Goal: Information Seeking & Learning: Learn about a topic

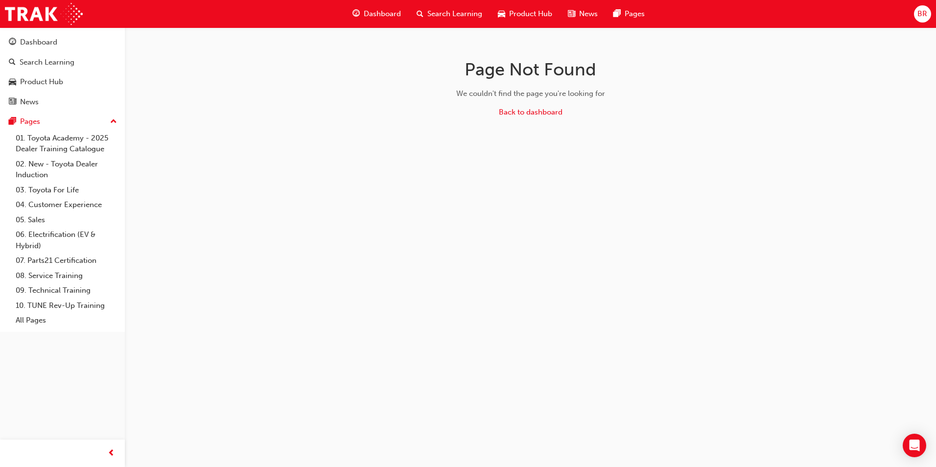
click at [503, 8] on span "car-icon" at bounding box center [501, 14] width 7 height 12
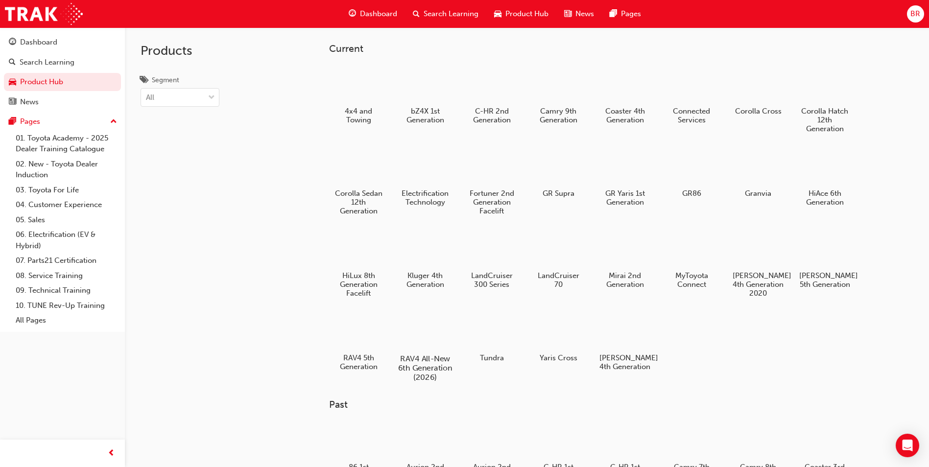
click at [432, 334] on div at bounding box center [425, 330] width 54 height 39
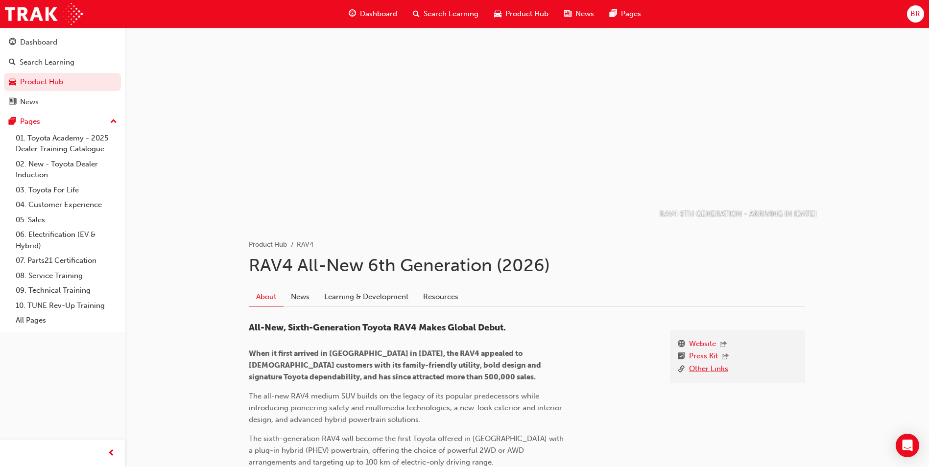
click at [707, 367] on link "Other Links" at bounding box center [708, 369] width 39 height 12
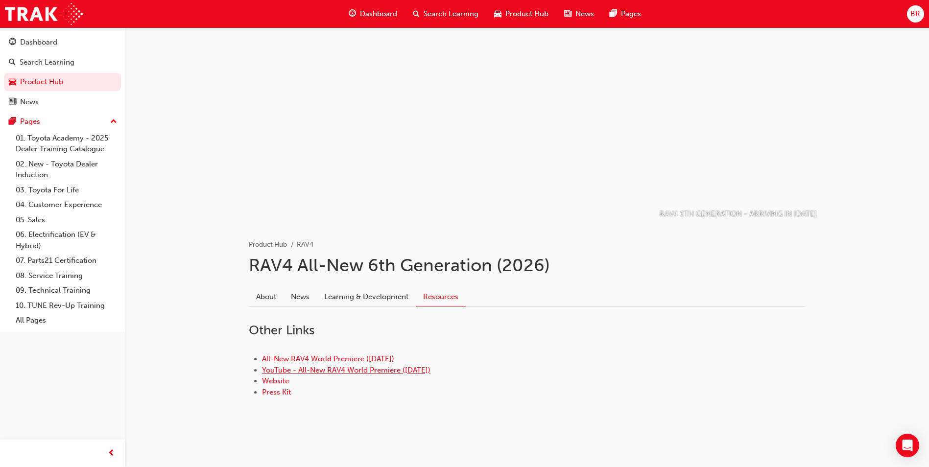
click at [394, 370] on link "YouTube - All-New RAV4 World Premiere (21.05.25)" at bounding box center [346, 370] width 168 height 9
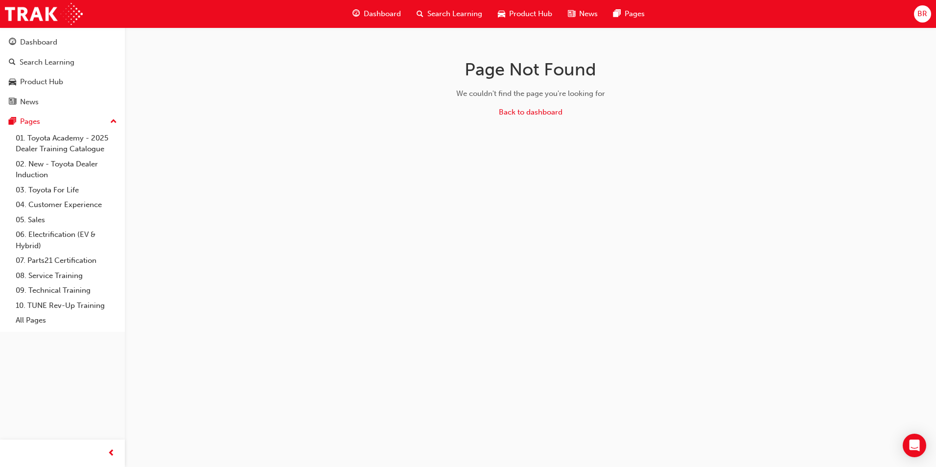
click at [533, 11] on span "Product Hub" at bounding box center [530, 13] width 43 height 11
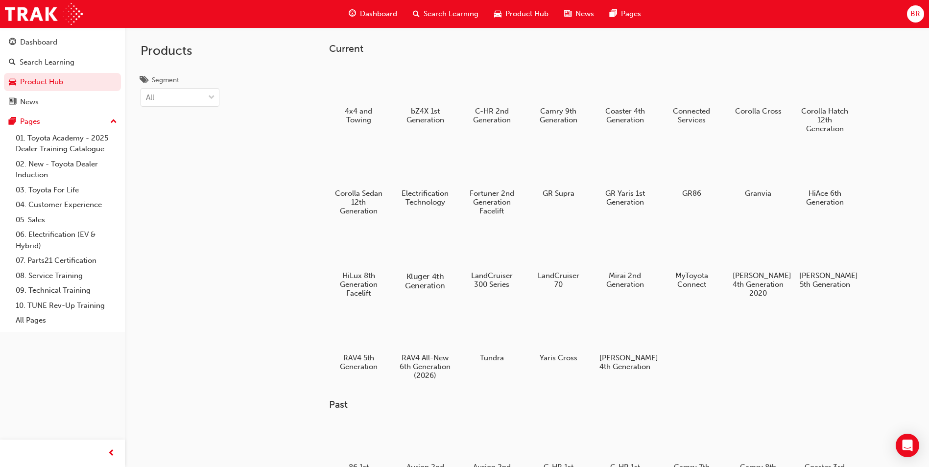
click at [430, 259] on div at bounding box center [425, 248] width 54 height 39
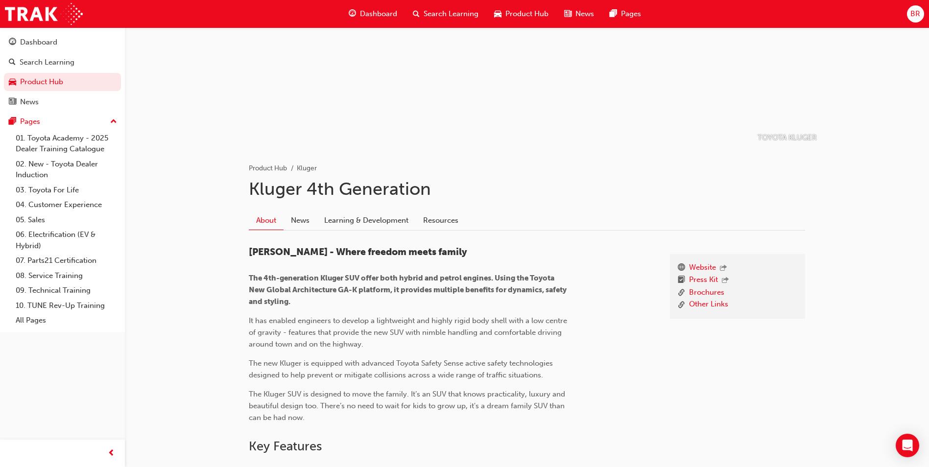
scroll to position [98, 0]
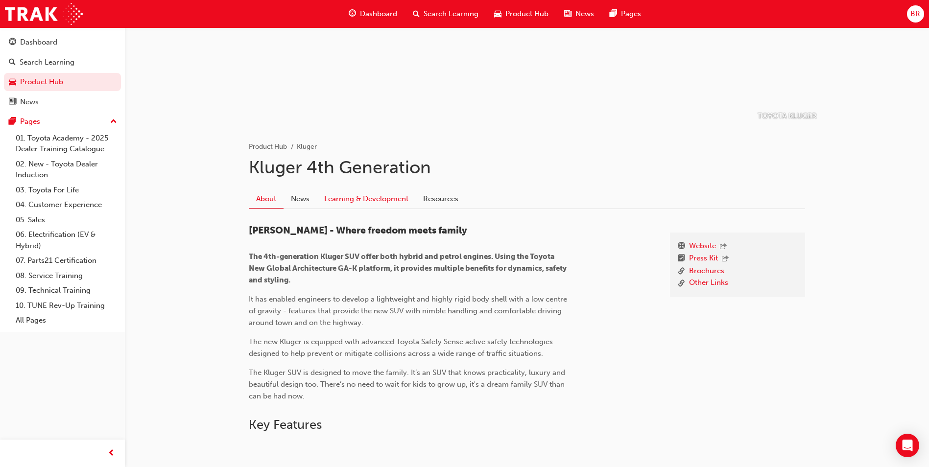
click at [366, 201] on link "Learning & Development" at bounding box center [366, 198] width 99 height 19
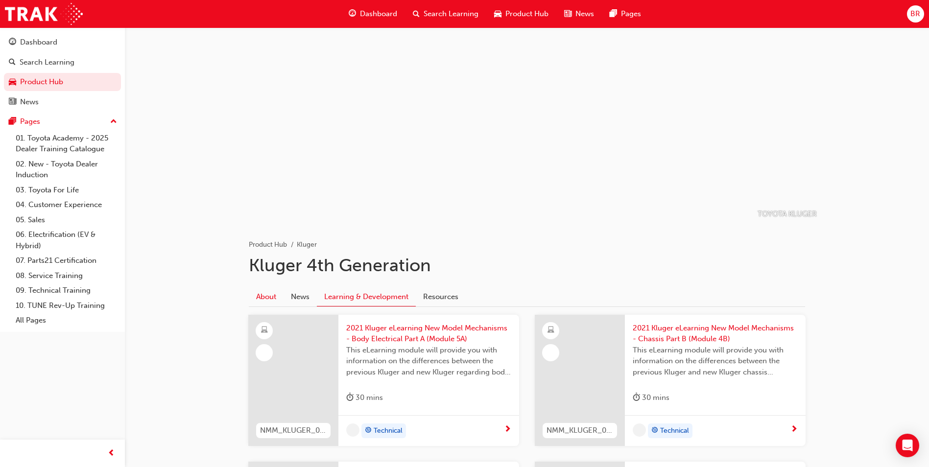
click at [259, 289] on link "About" at bounding box center [266, 296] width 35 height 19
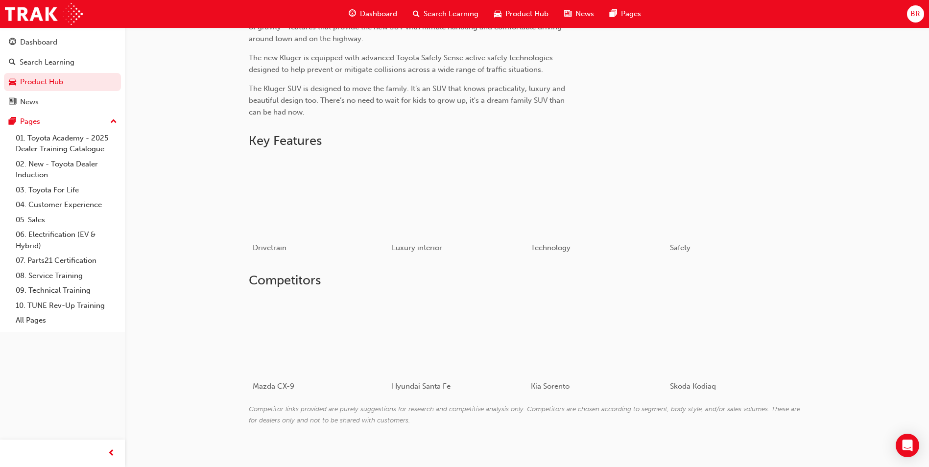
scroll to position [392, 0]
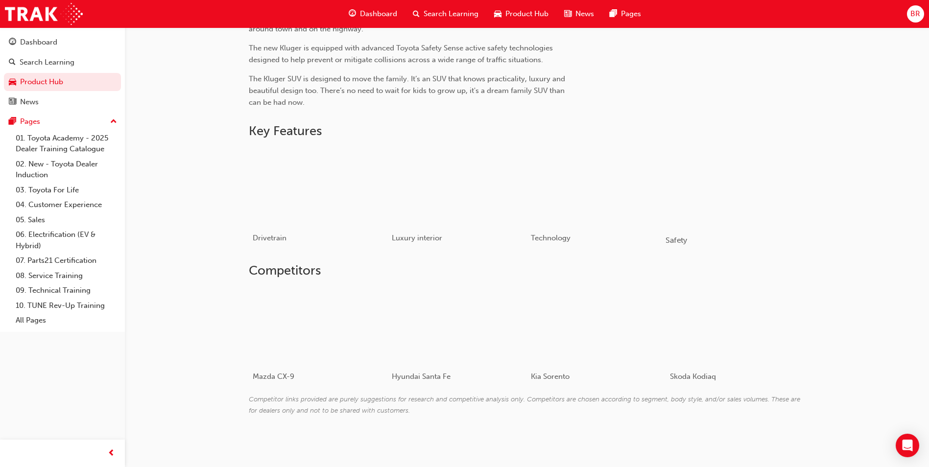
click at [746, 194] on div "button" at bounding box center [735, 186] width 140 height 78
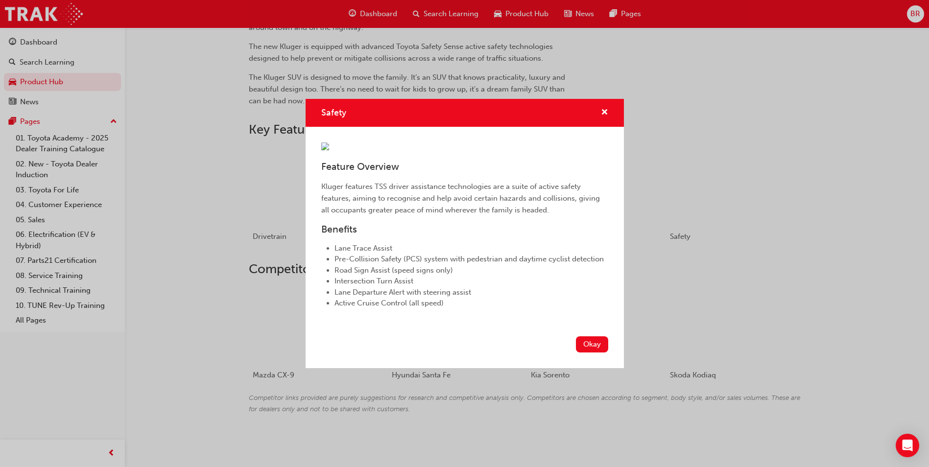
scroll to position [397, 0]
click at [677, 416] on div "Safety Feature Overview Kluger features TSS driver assistance technologies are …" at bounding box center [464, 233] width 929 height 467
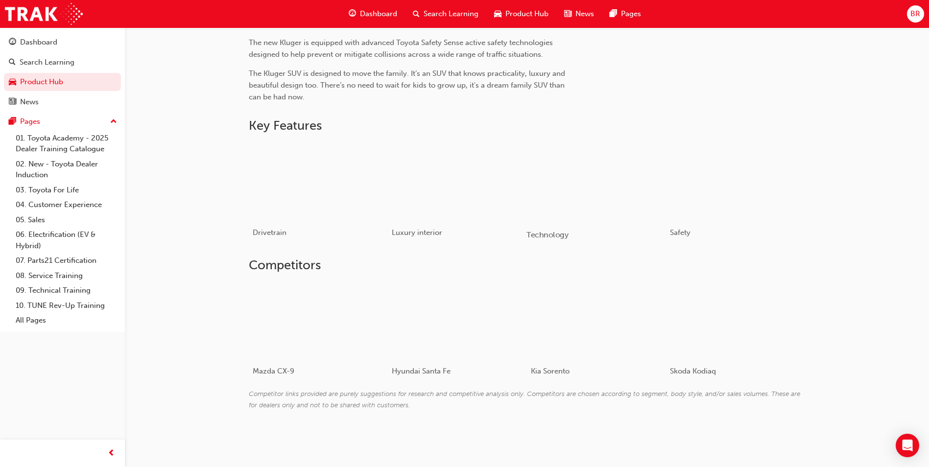
click at [636, 200] on div "button" at bounding box center [596, 181] width 140 height 78
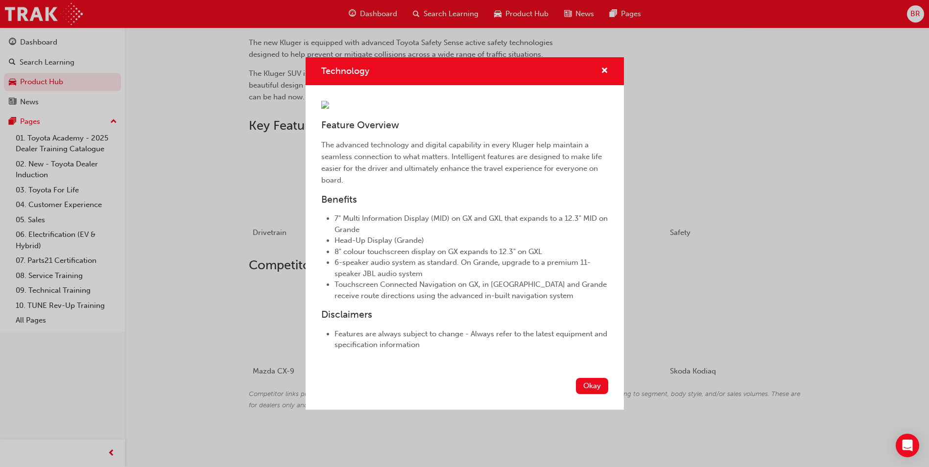
scroll to position [48, 0]
click at [691, 124] on div "Technology Feature Overview The advanced technology and digital capability in e…" at bounding box center [464, 233] width 929 height 467
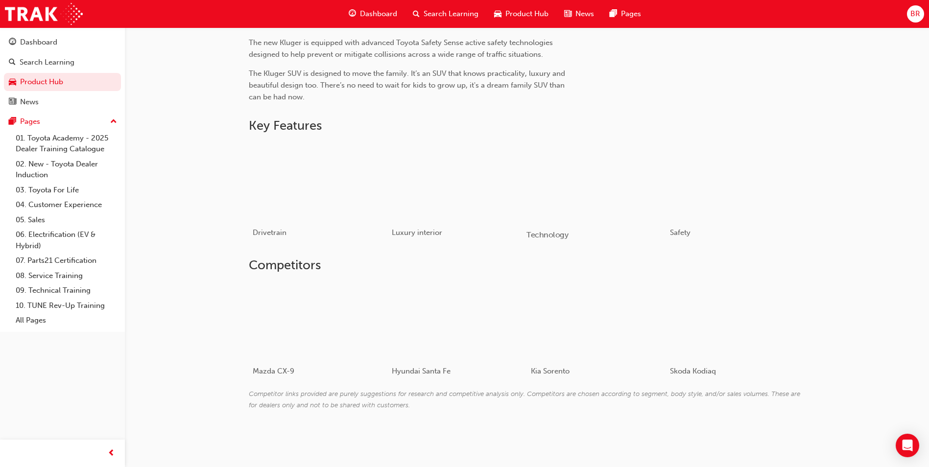
scroll to position [0, 0]
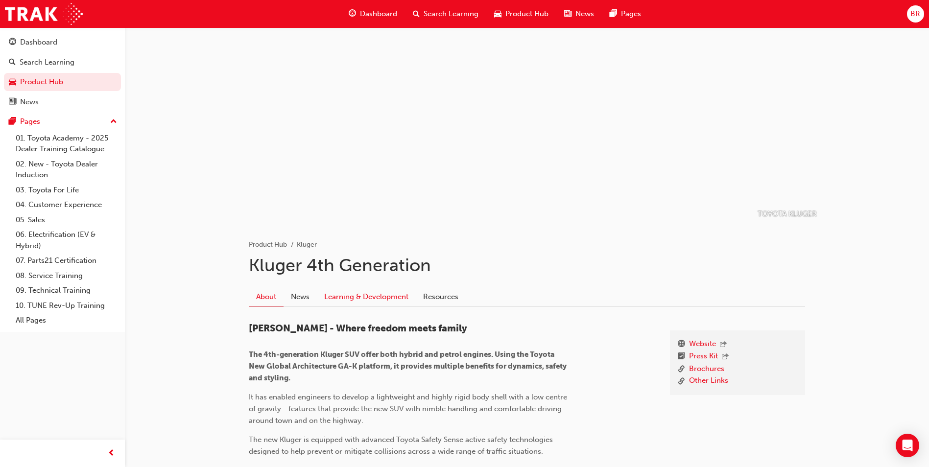
click at [377, 299] on link "Learning & Development" at bounding box center [366, 296] width 99 height 19
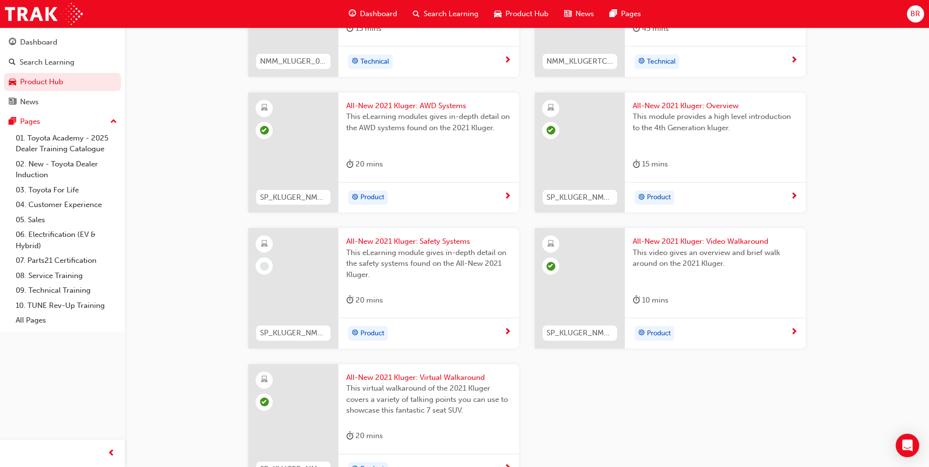
scroll to position [816, 0]
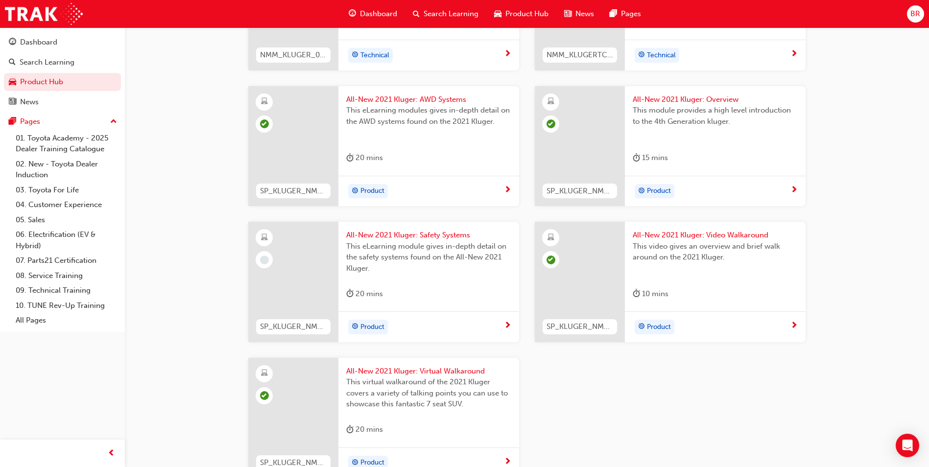
click at [701, 133] on div "This module provides a high level introduction to the 4th Generation kluger." at bounding box center [715, 124] width 165 height 39
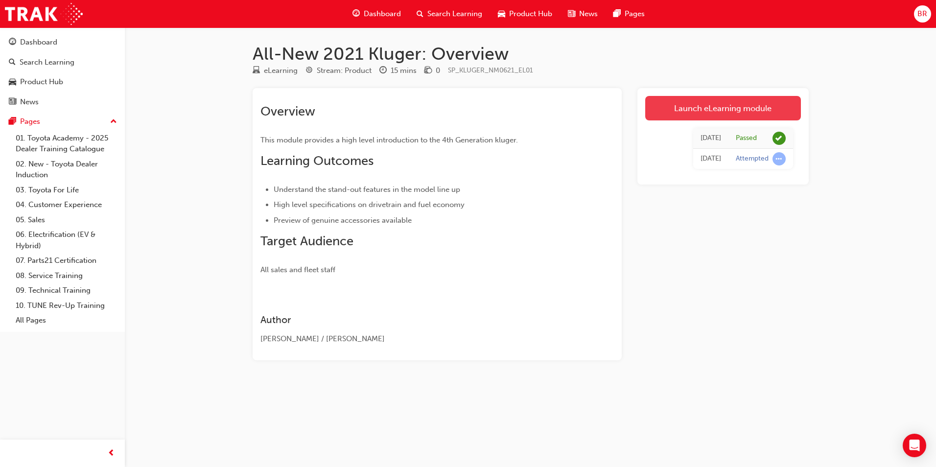
click at [727, 110] on link "Launch eLearning module" at bounding box center [723, 108] width 156 height 24
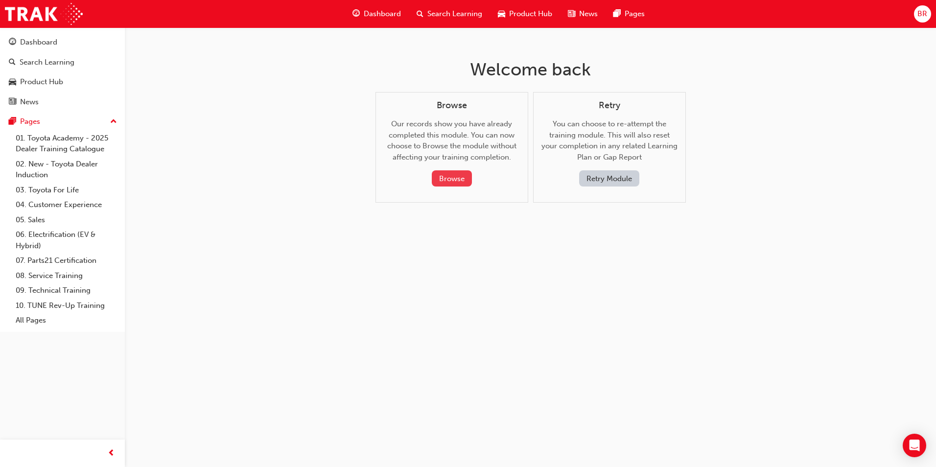
click at [457, 175] on button "Browse" at bounding box center [452, 178] width 40 height 16
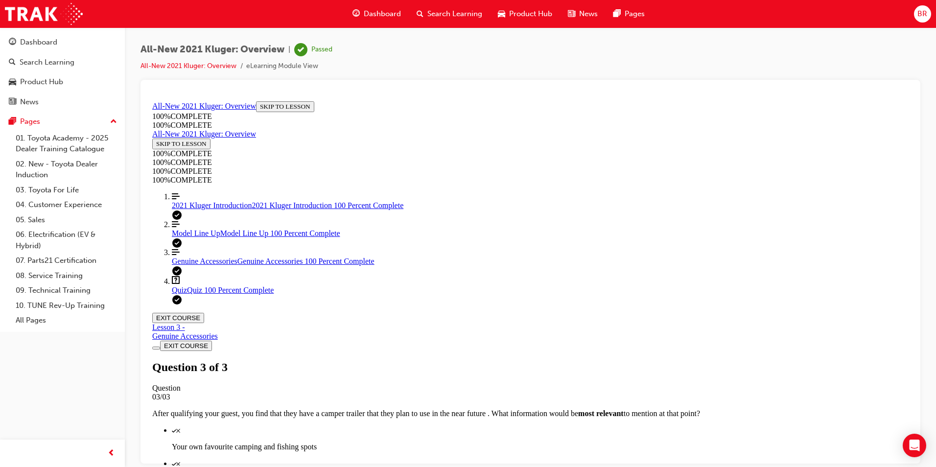
scroll to position [34, 0]
click at [236, 209] on span "2021 Kluger Introduction" at bounding box center [212, 205] width 80 height 8
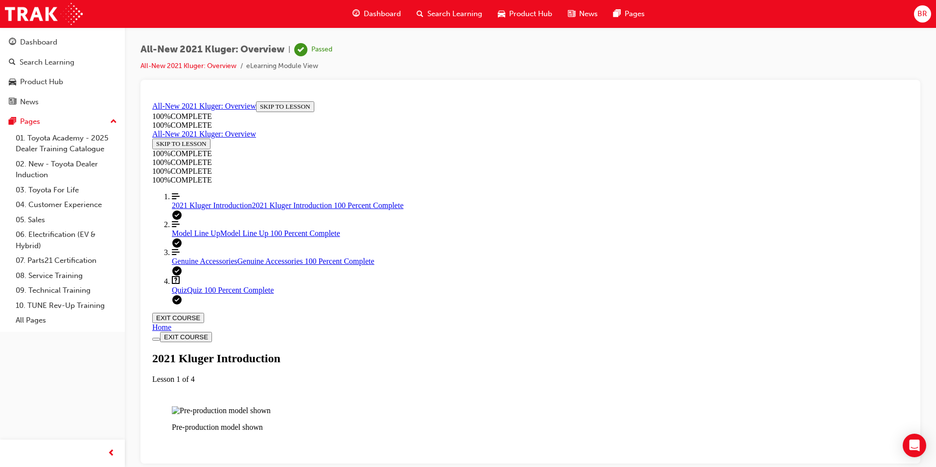
click at [233, 265] on div "Genuine Accessories Genuine Accessories 100 Percent Complete" at bounding box center [540, 261] width 737 height 9
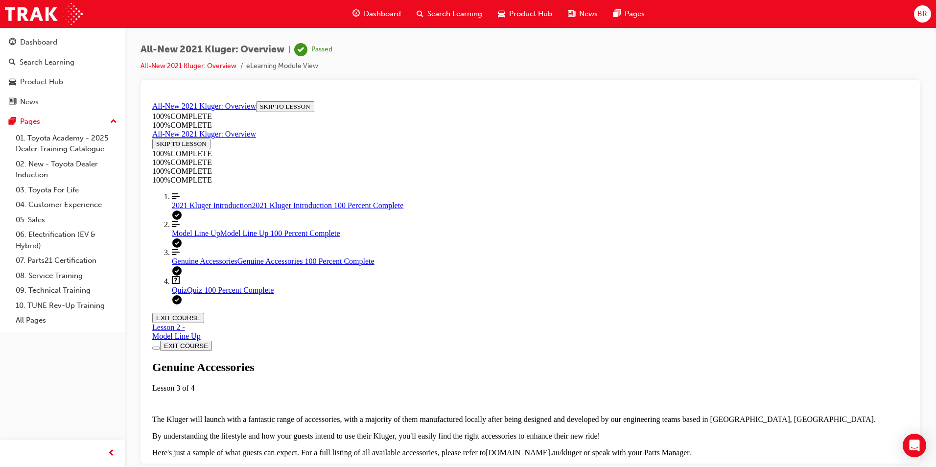
click at [237, 237] on link "Align left Three vertical lines aligned to the left Model Line Up Model Line Up…" at bounding box center [540, 229] width 737 height 18
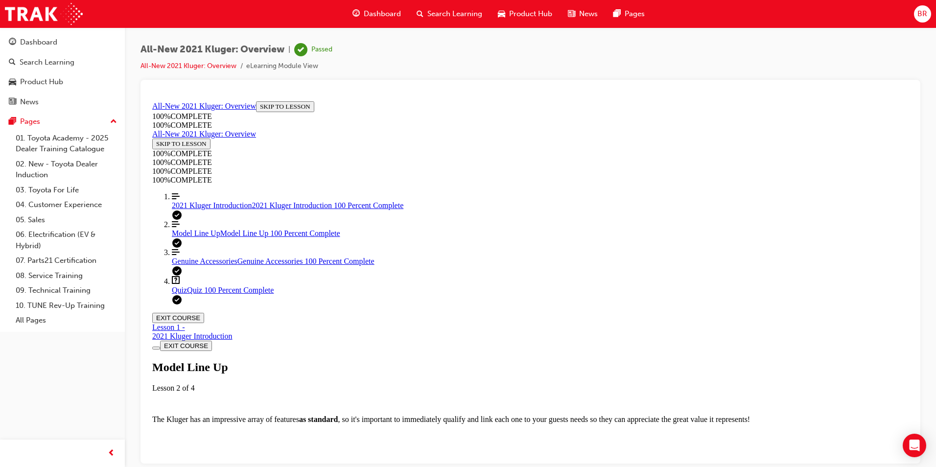
scroll to position [2645, 0]
drag, startPoint x: 410, startPoint y: 198, endPoint x: 687, endPoint y: 198, distance: 277.1
drag, startPoint x: 687, startPoint y: 198, endPoint x: 639, endPoint y: 203, distance: 47.7
